Goal: Information Seeking & Learning: Learn about a topic

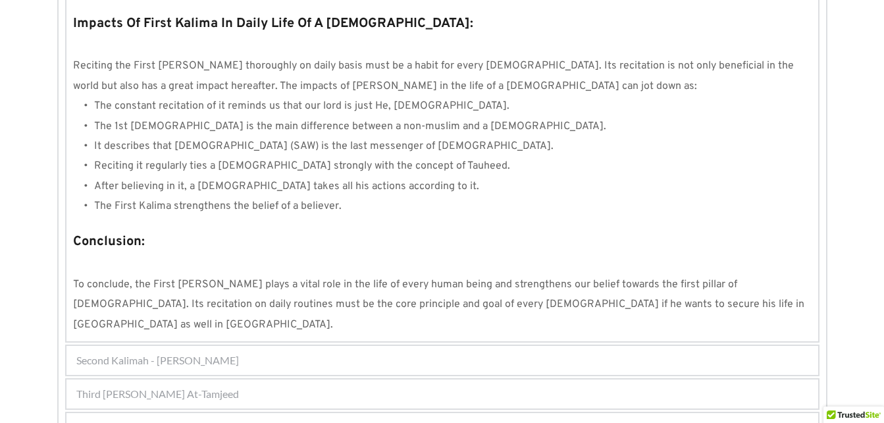
scroll to position [1270, 0]
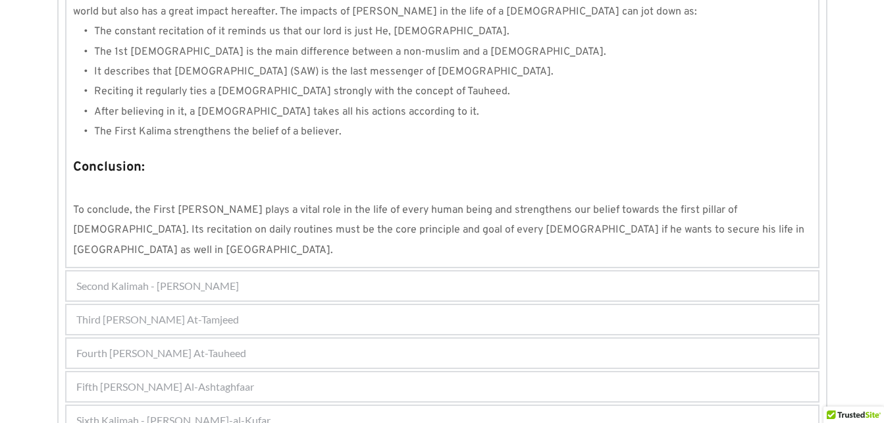
click at [449, 338] on div "Fourth [PERSON_NAME] At-Tauheed" at bounding box center [442, 352] width 752 height 29
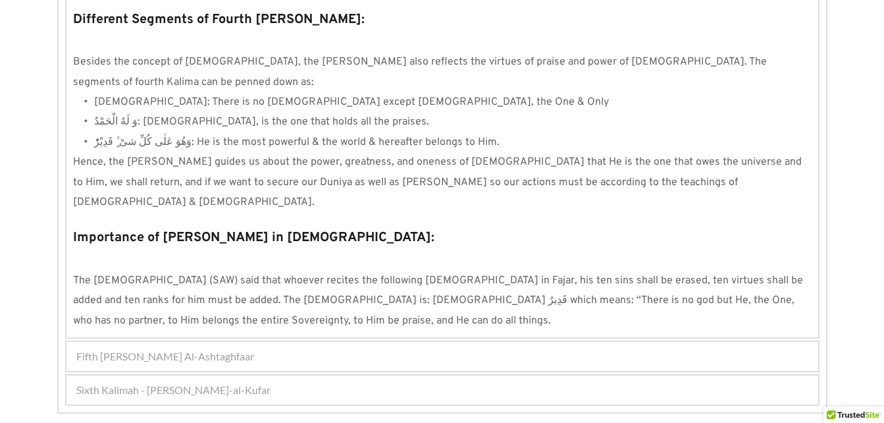
scroll to position [1267, 0]
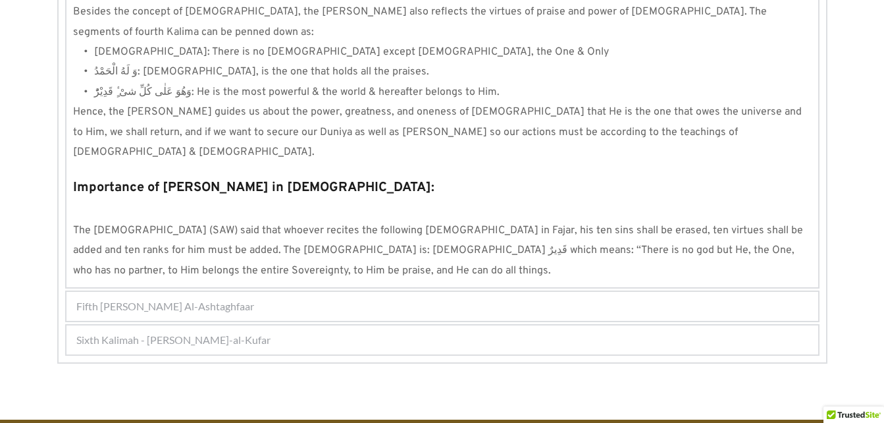
click at [352, 292] on div "Fifth [PERSON_NAME] Al-Ashtaghfaar" at bounding box center [442, 306] width 752 height 29
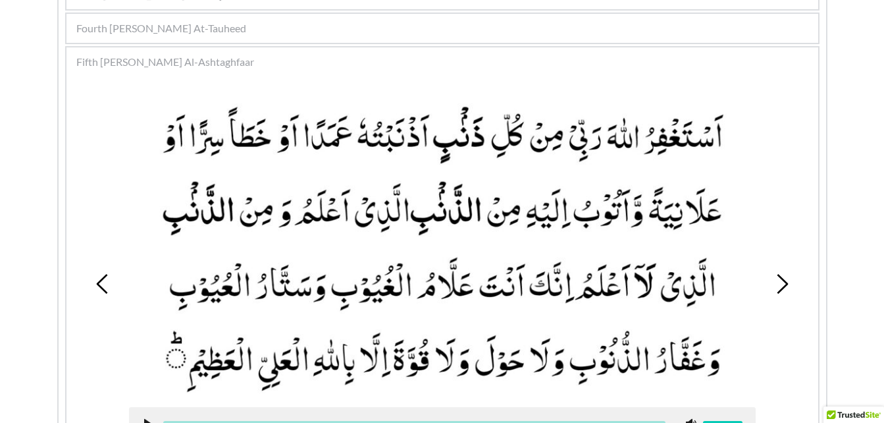
scroll to position [394, 0]
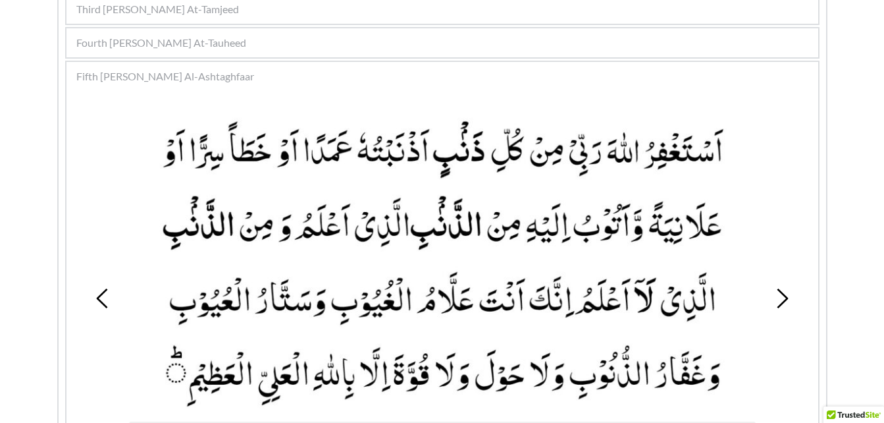
click at [776, 295] on icon at bounding box center [782, 298] width 20 height 20
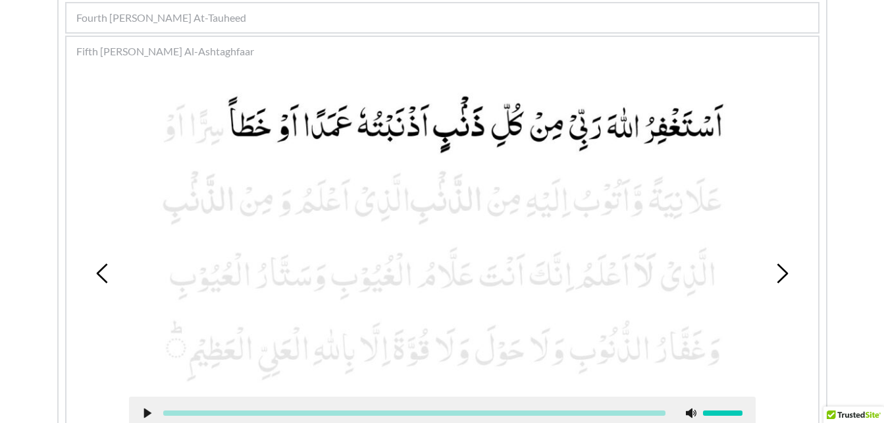
scroll to position [471, 0]
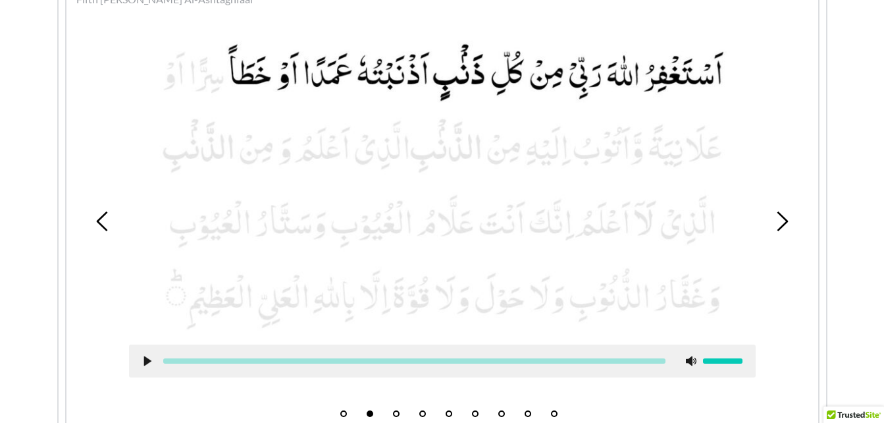
click at [143, 364] on icon at bounding box center [147, 360] width 11 height 11
click at [151, 361] on use at bounding box center [147, 361] width 9 height 10
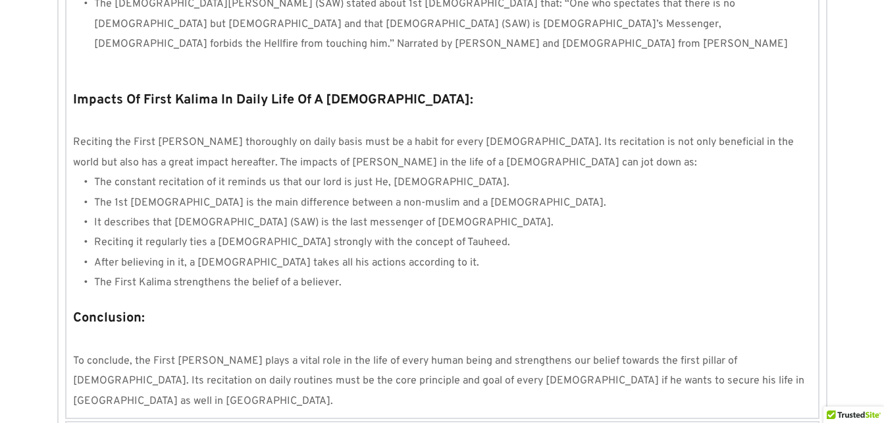
scroll to position [1270, 0]
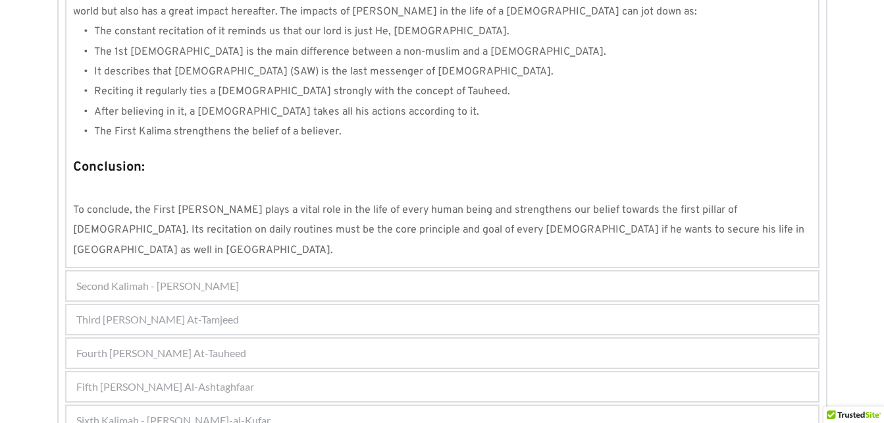
click at [290, 372] on div "Fifth [PERSON_NAME] Al-Ashtaghfaar" at bounding box center [442, 386] width 752 height 29
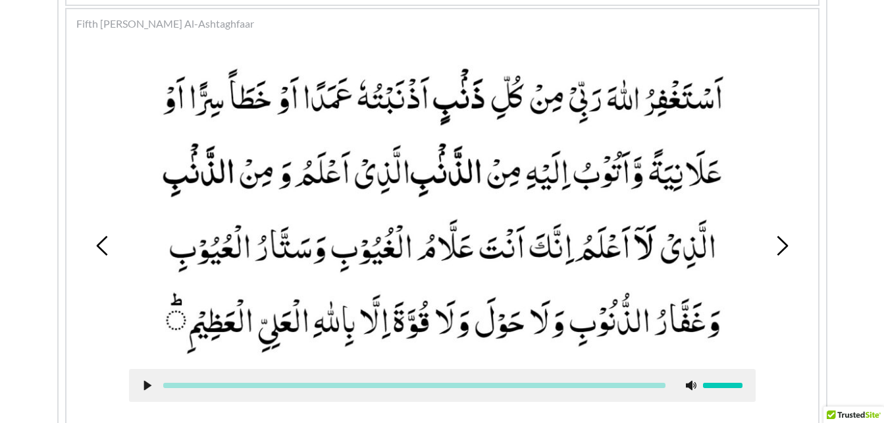
scroll to position [424, 0]
